Goal: Check status: Check status

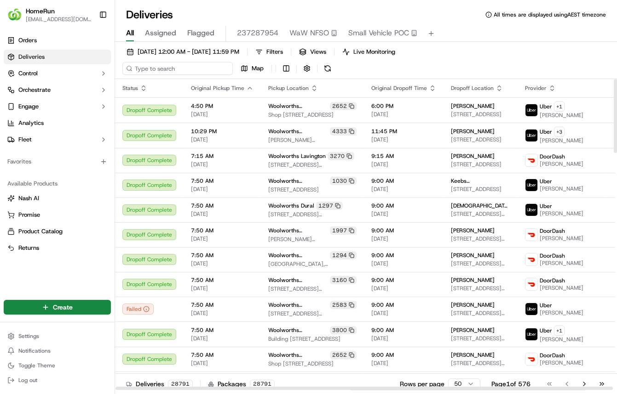
click at [156, 71] on input at bounding box center [177, 68] width 110 height 13
paste input "259897742"
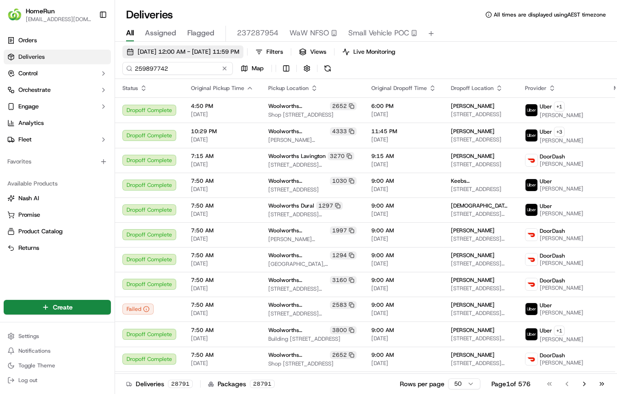
type input "259897742"
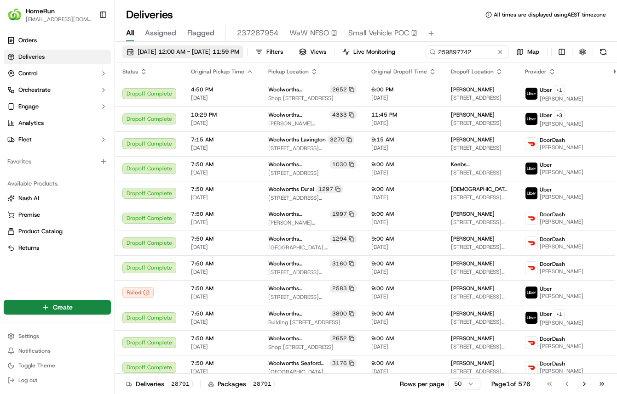
click at [180, 49] on span "[DATE] 12:00 AM - [DATE] 11:59 PM" at bounding box center [188, 52] width 102 height 8
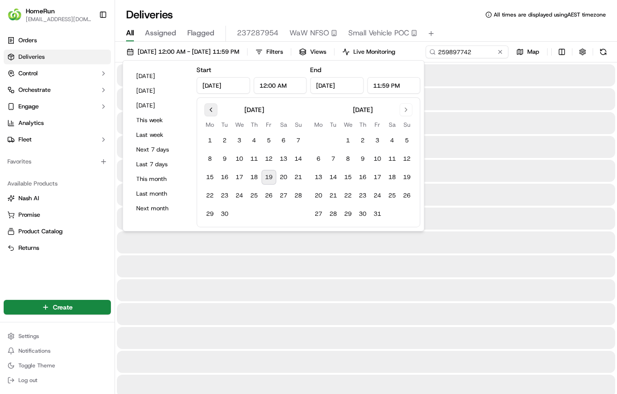
click at [216, 106] on button "Go to previous month" at bounding box center [210, 109] width 13 height 13
click at [300, 162] on button "13" at bounding box center [298, 159] width 15 height 15
type input "[DATE]"
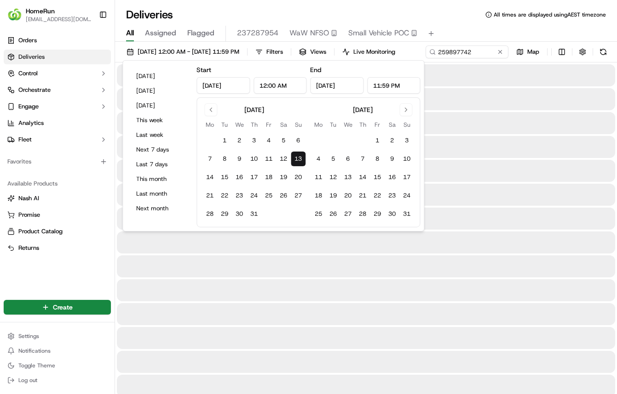
click at [462, 63] on div "[DATE] 12:00 AM - [DATE] 11:59 PM Filters Views Live Monitoring 259897742 Map" at bounding box center [366, 54] width 502 height 17
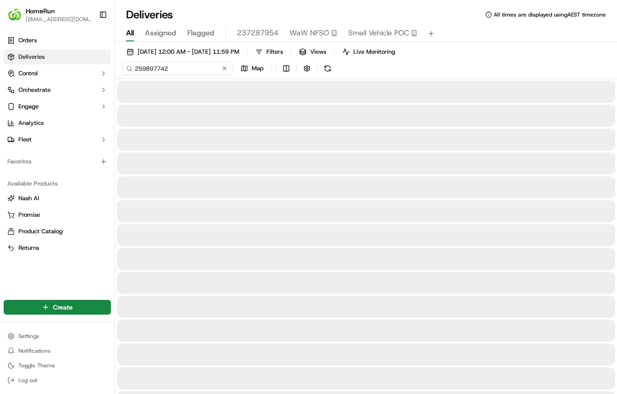
click at [184, 66] on input "259897742" at bounding box center [177, 68] width 110 height 13
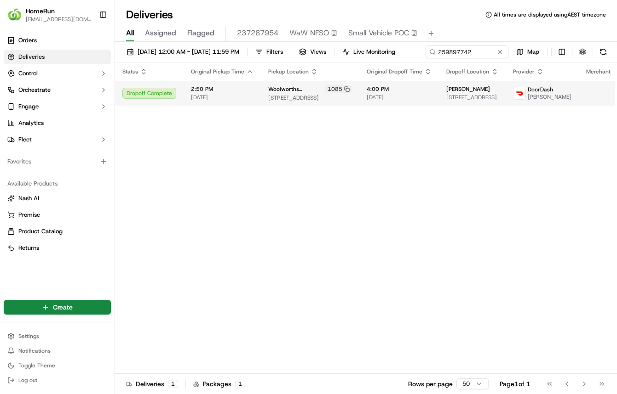
click at [232, 93] on span "2:50 PM" at bounding box center [222, 89] width 63 height 7
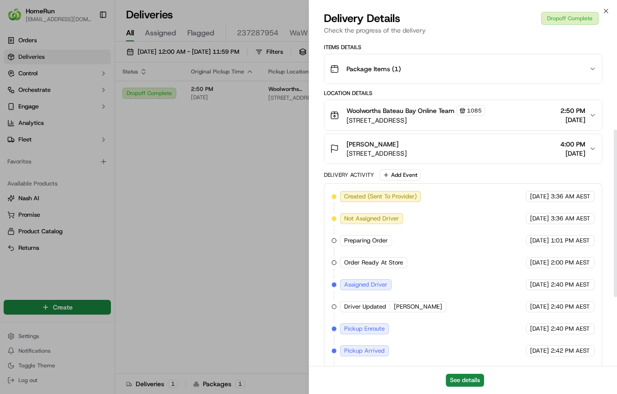
scroll to position [125, 0]
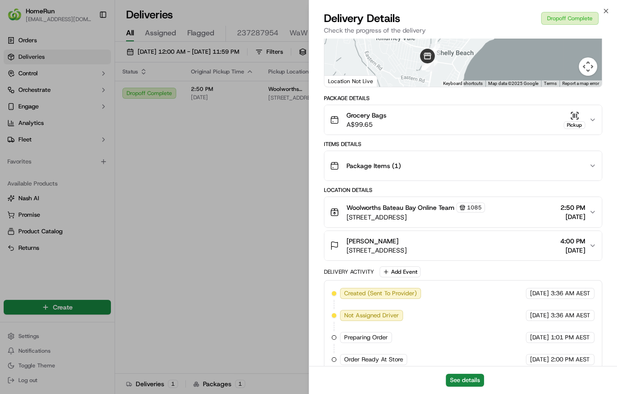
click at [577, 118] on icon "button" at bounding box center [576, 118] width 1 height 1
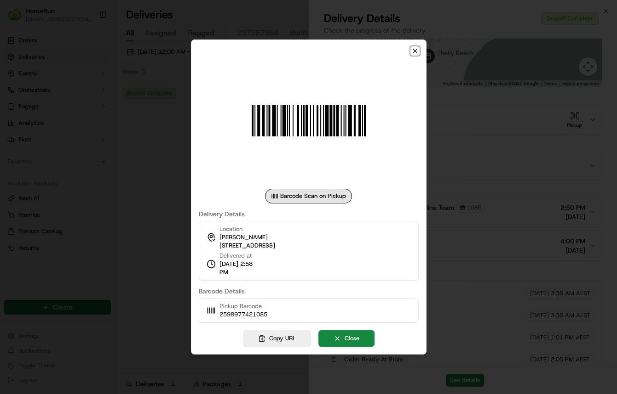
click at [412, 54] on icon "button" at bounding box center [414, 50] width 7 height 7
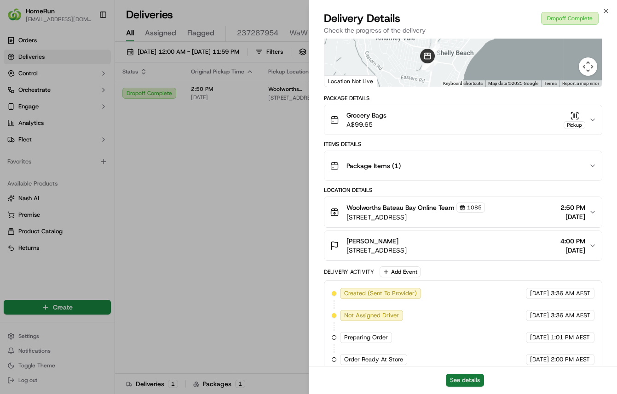
click at [462, 382] on button "See details" at bounding box center [465, 380] width 38 height 13
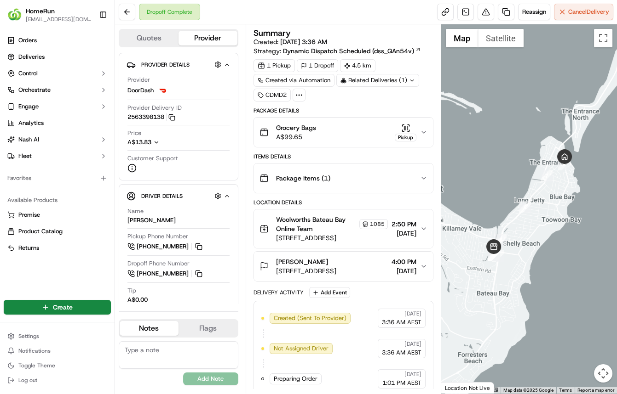
click at [399, 125] on div "Pickup" at bounding box center [405, 133] width 22 height 18
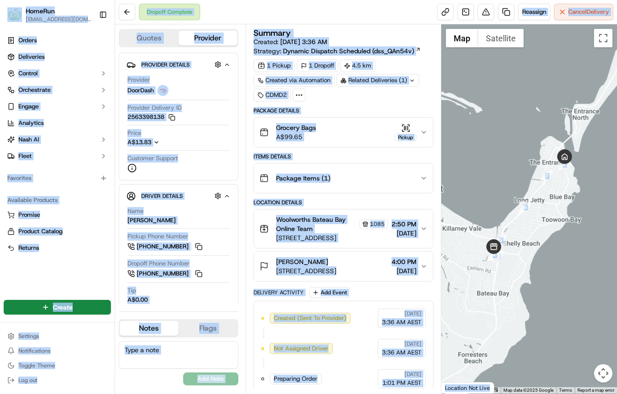
click at [399, 125] on body "HomeRun jsmith22@woolworths.com.au Toggle Sidebar Orders Deliveries Control Orc…" at bounding box center [308, 197] width 617 height 394
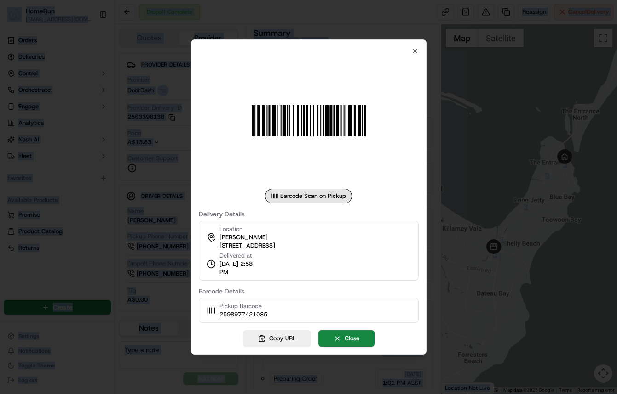
click at [417, 46] on div "Barcode Scan on Pickup Delivery Details Location adam marsh 2 Ozone Street, Uni…" at bounding box center [308, 197] width 235 height 315
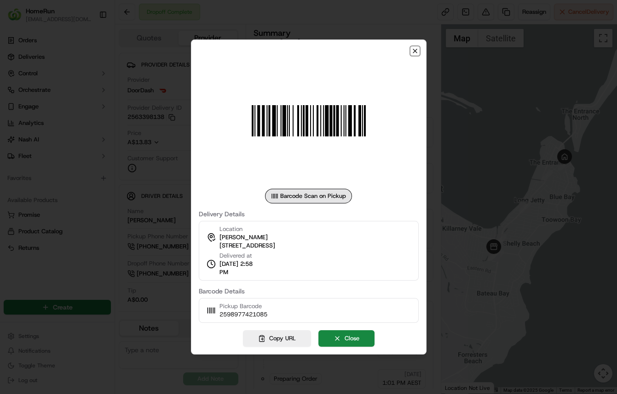
click at [417, 54] on icon "button" at bounding box center [414, 50] width 7 height 7
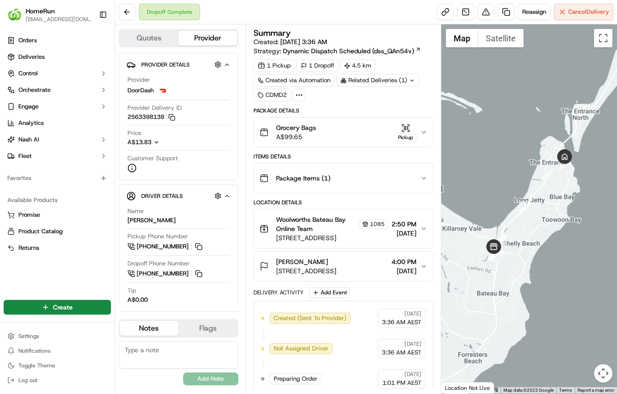
click at [376, 81] on div "Related Deliveries (1)" at bounding box center [377, 80] width 83 height 13
click at [377, 79] on div "Related Deliveries" at bounding box center [377, 80] width 82 height 13
click at [293, 93] on div at bounding box center [298, 95] width 13 height 13
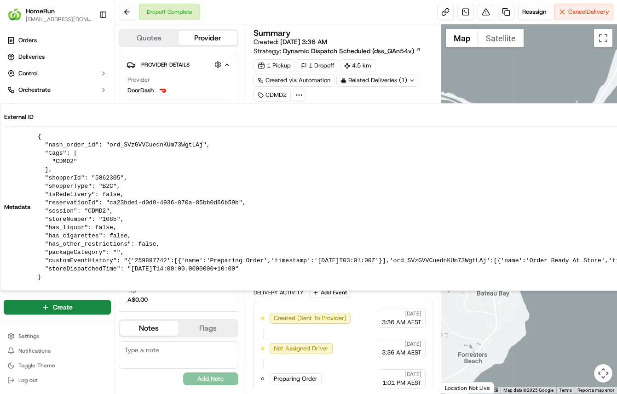
click at [293, 93] on div at bounding box center [298, 95] width 13 height 13
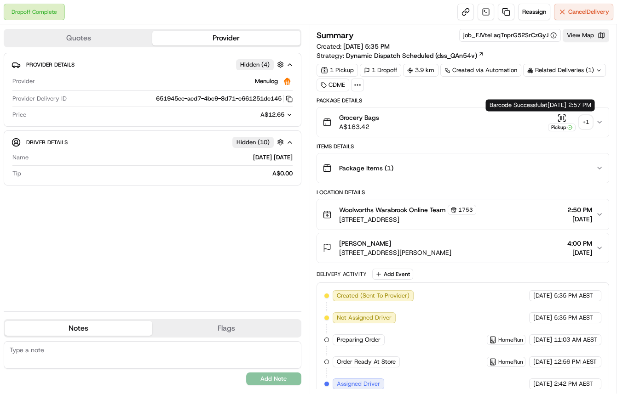
click at [558, 114] on icon "button" at bounding box center [561, 118] width 9 height 9
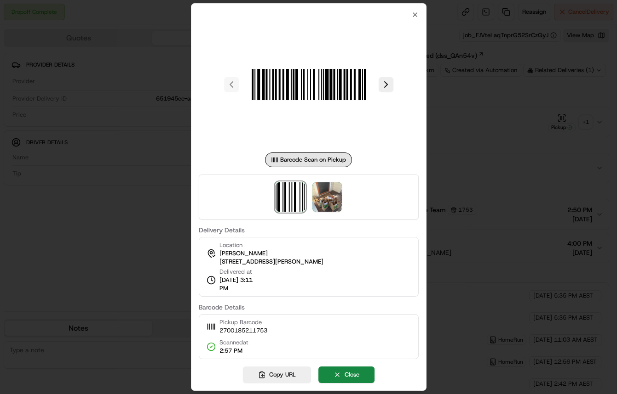
click at [301, 213] on div at bounding box center [309, 197] width 220 height 45
click at [330, 210] on img at bounding box center [326, 197] width 29 height 29
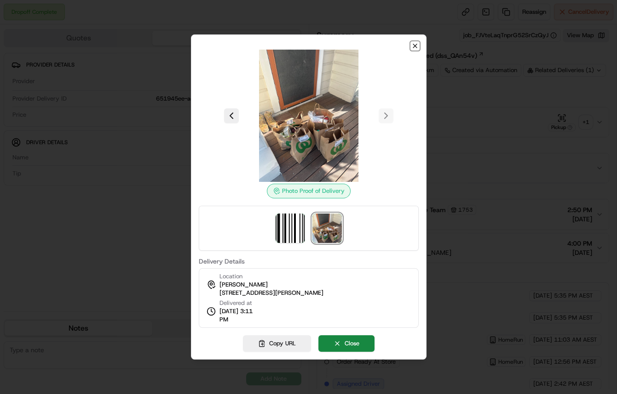
click at [414, 50] on icon "button" at bounding box center [414, 45] width 7 height 7
